Goal: Task Accomplishment & Management: Complete application form

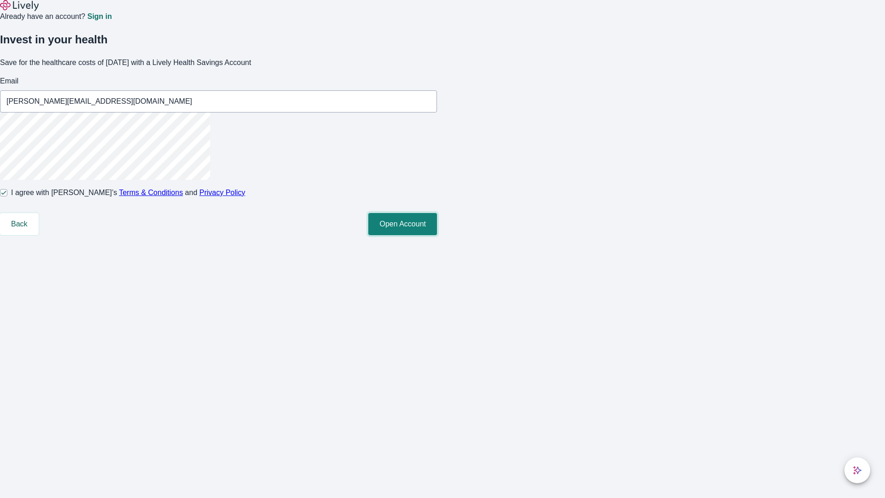
click at [437, 235] on button "Open Account" at bounding box center [402, 224] width 69 height 22
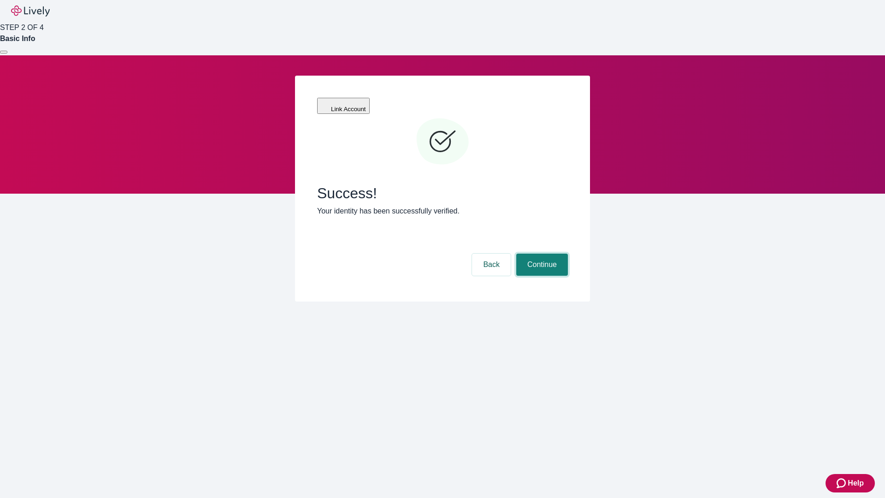
click at [540, 253] on button "Continue" at bounding box center [542, 264] width 52 height 22
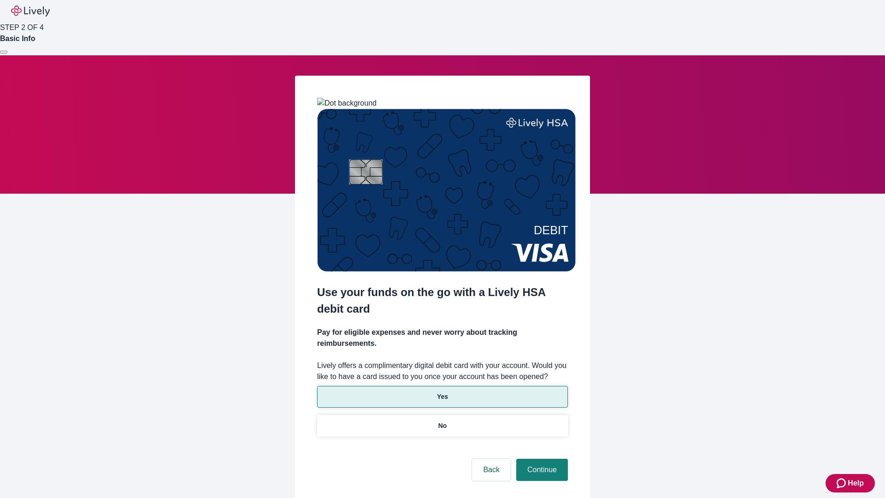
click at [442, 392] on p "Yes" at bounding box center [442, 397] width 11 height 10
click at [540, 458] on button "Continue" at bounding box center [542, 469] width 52 height 22
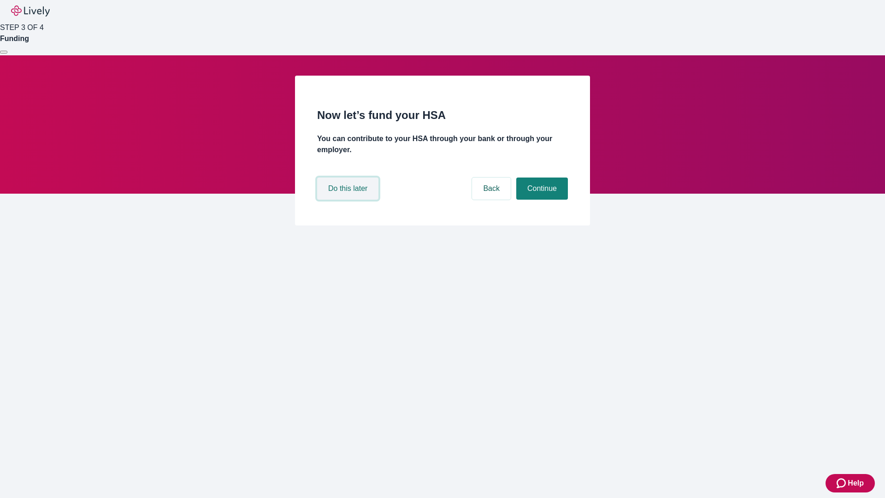
click at [349, 199] on button "Do this later" at bounding box center [347, 188] width 61 height 22
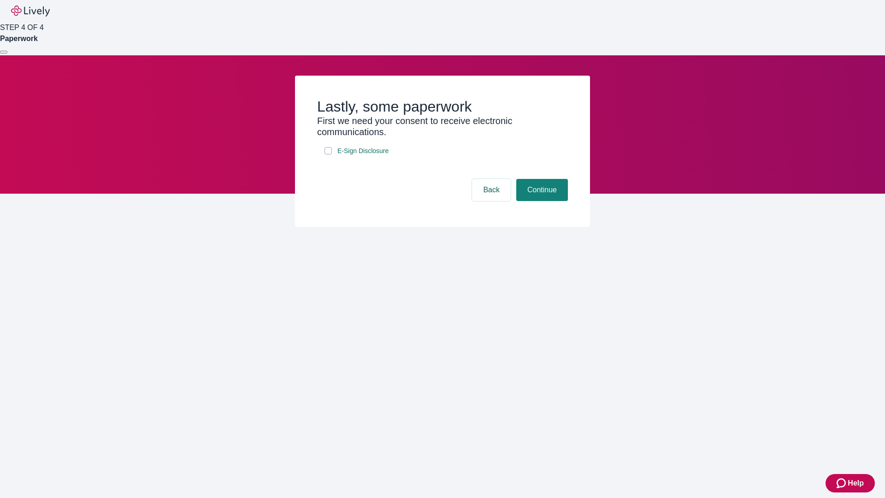
click at [328, 154] on input "E-Sign Disclosure" at bounding box center [327, 150] width 7 height 7
checkbox input "true"
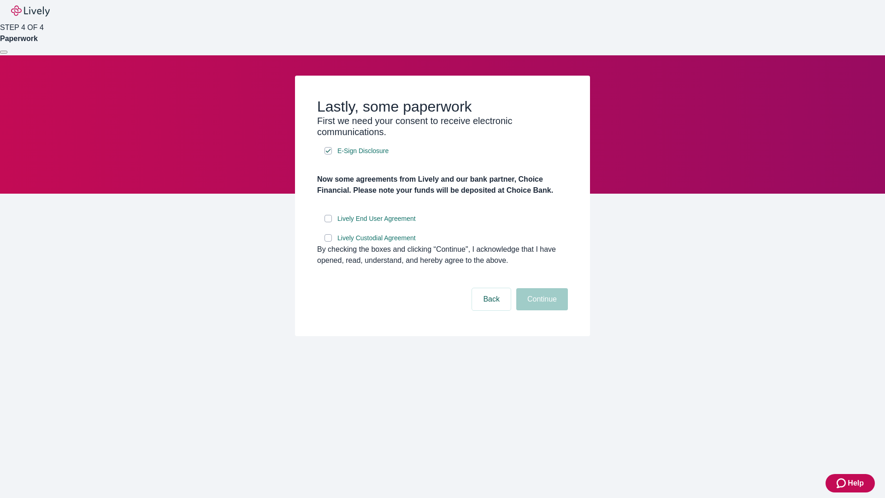
click at [328, 222] on input "Lively End User Agreement" at bounding box center [327, 218] width 7 height 7
checkbox input "true"
click at [328, 241] on input "Lively Custodial Agreement" at bounding box center [327, 237] width 7 height 7
checkbox input "true"
click at [540, 310] on button "Continue" at bounding box center [542, 299] width 52 height 22
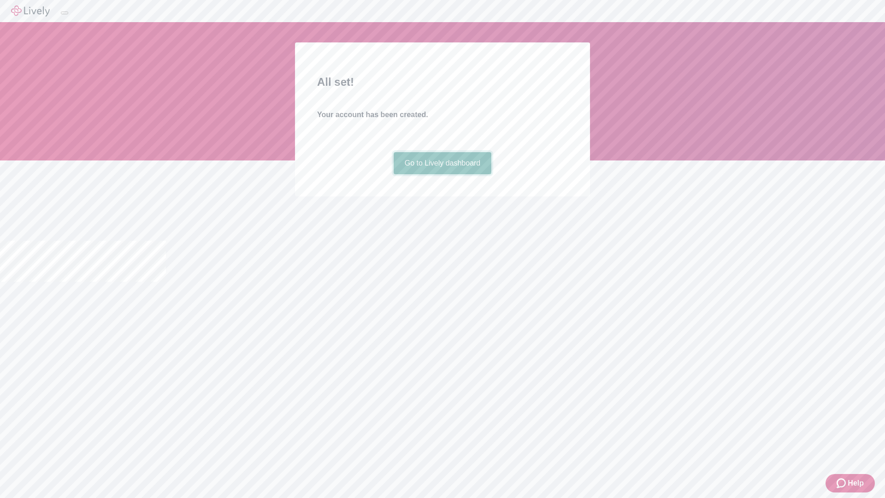
click at [442, 174] on link "Go to Lively dashboard" at bounding box center [442, 163] width 98 height 22
